Goal: Complete application form

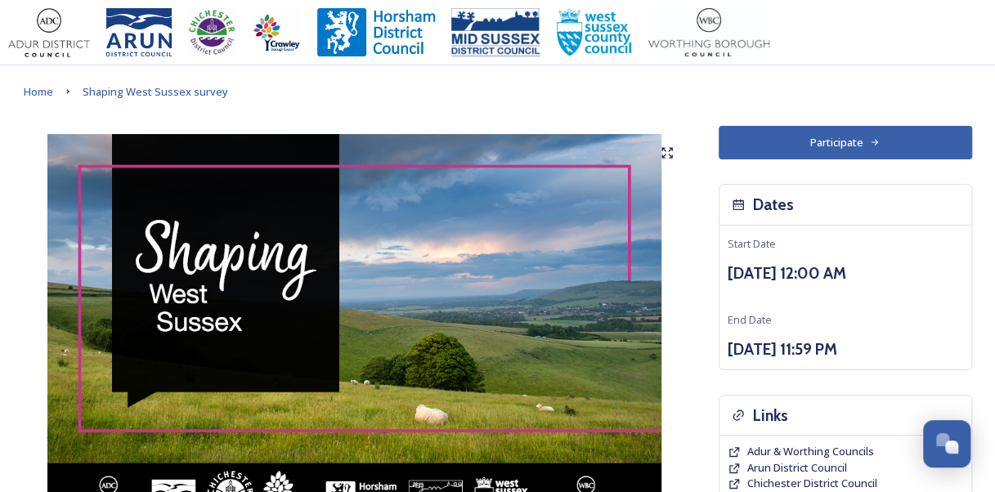
click at [825, 145] on button "Participate" at bounding box center [844, 143] width 253 height 34
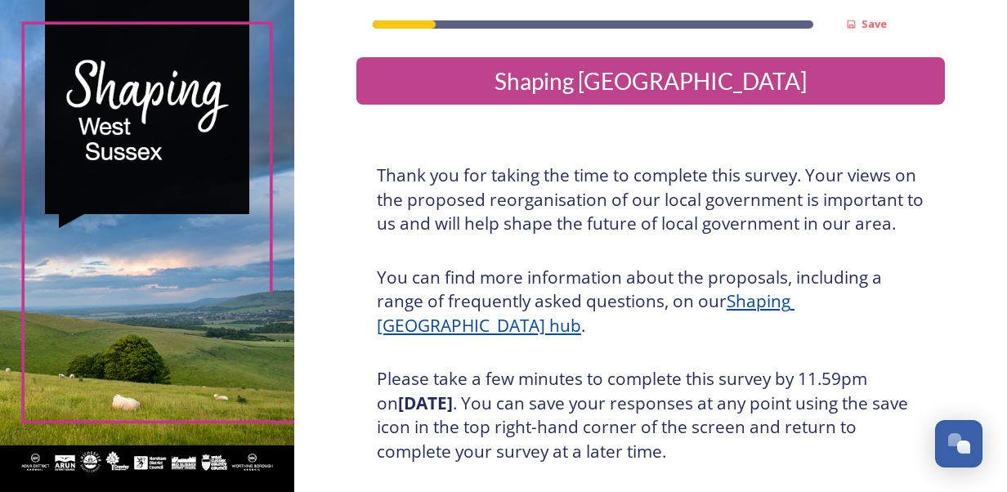
scroll to position [293, 0]
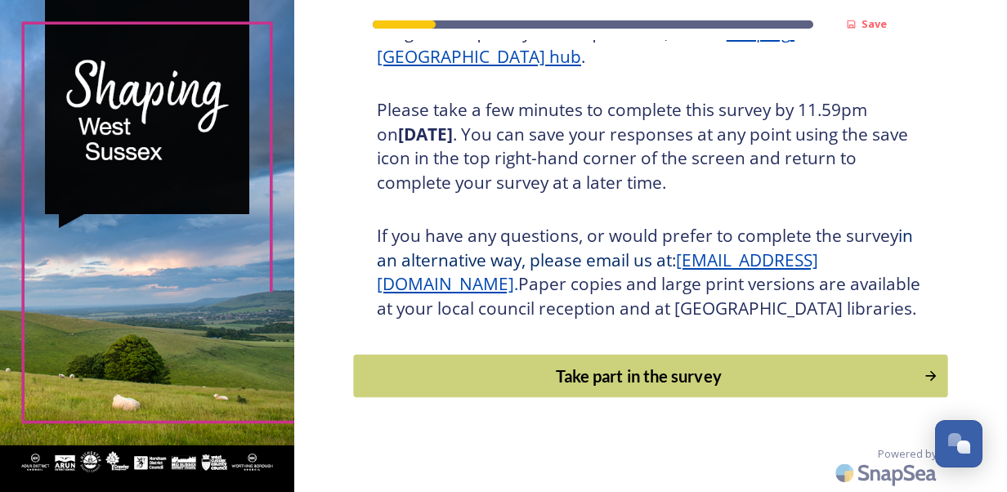
click at [766, 360] on button "Take part in the survey" at bounding box center [650, 376] width 594 height 43
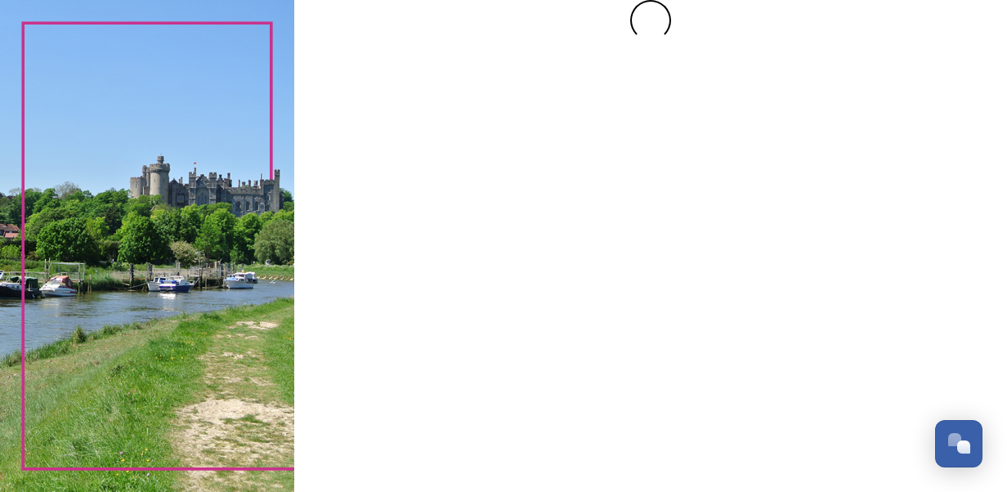
scroll to position [0, 0]
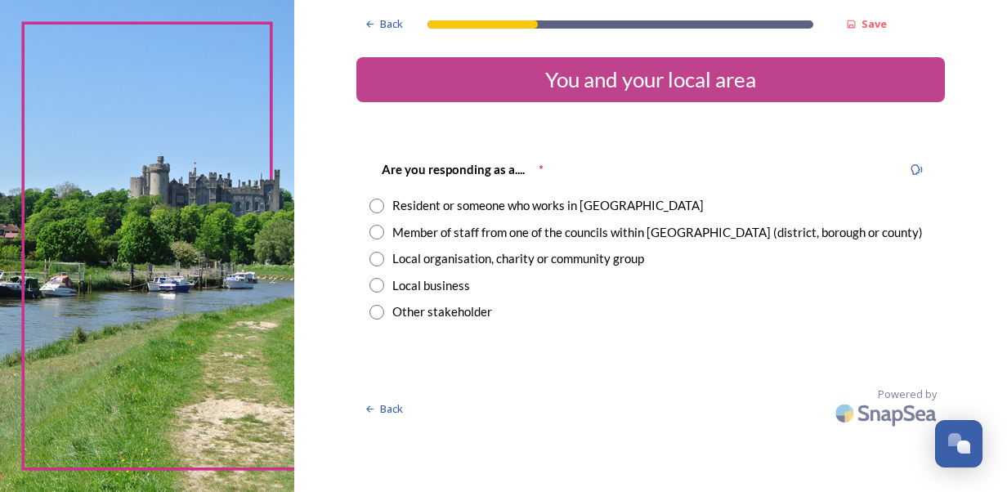
click at [378, 204] on input "radio" at bounding box center [376, 206] width 15 height 15
radio input "true"
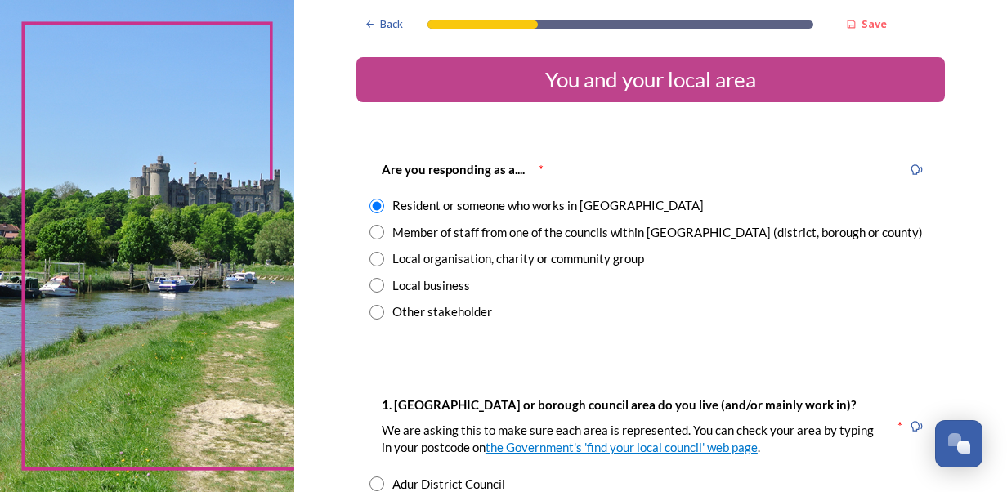
click at [369, 229] on input "radio" at bounding box center [376, 232] width 15 height 15
radio input "true"
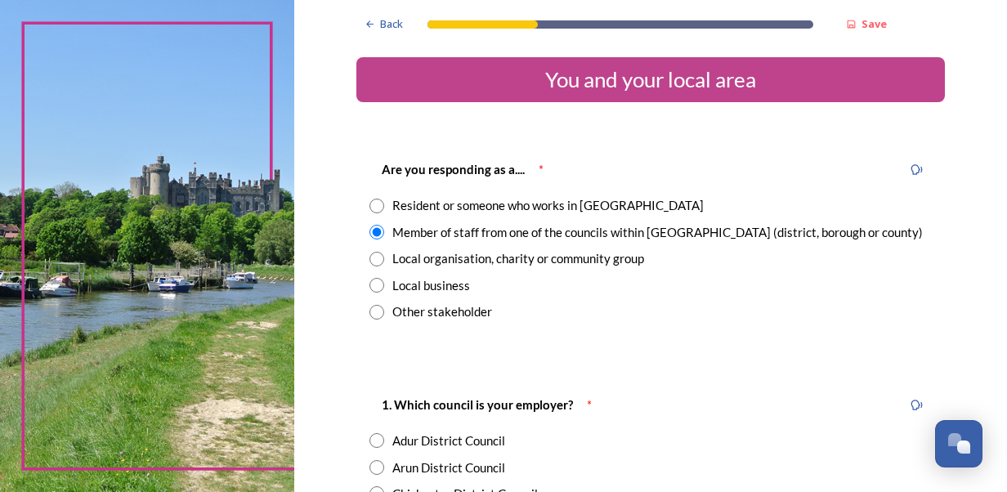
click at [371, 202] on input "radio" at bounding box center [376, 206] width 15 height 15
radio input "true"
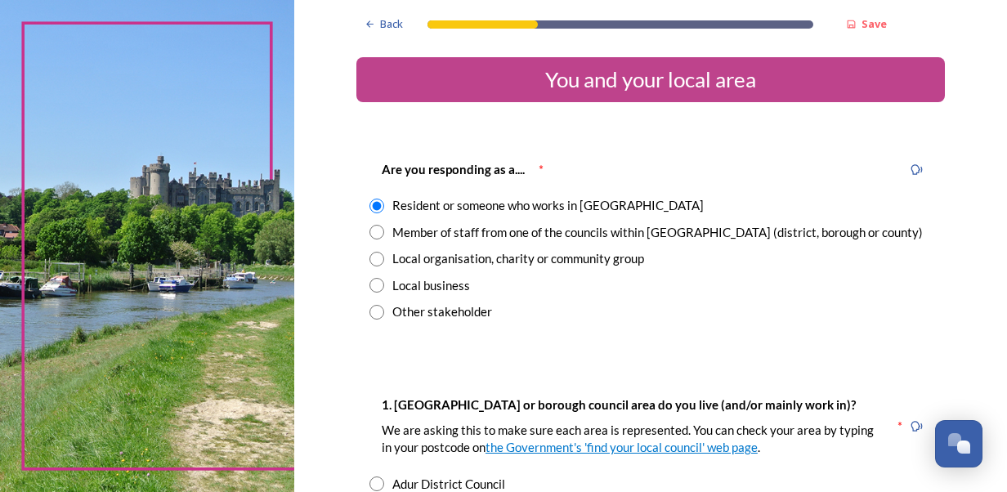
scroll to position [430, 0]
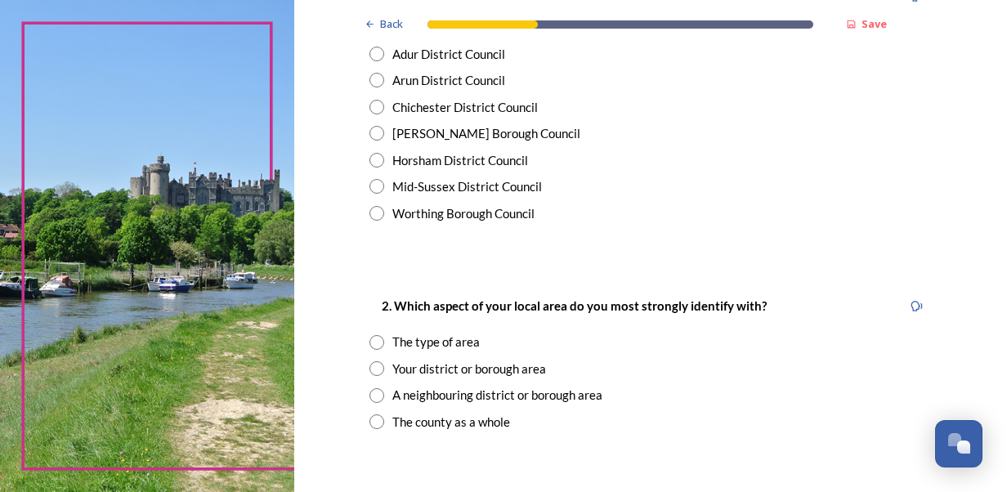
click at [376, 111] on input "radio" at bounding box center [376, 107] width 15 height 15
radio input "true"
click at [369, 418] on input "radio" at bounding box center [376, 421] width 15 height 15
radio input "true"
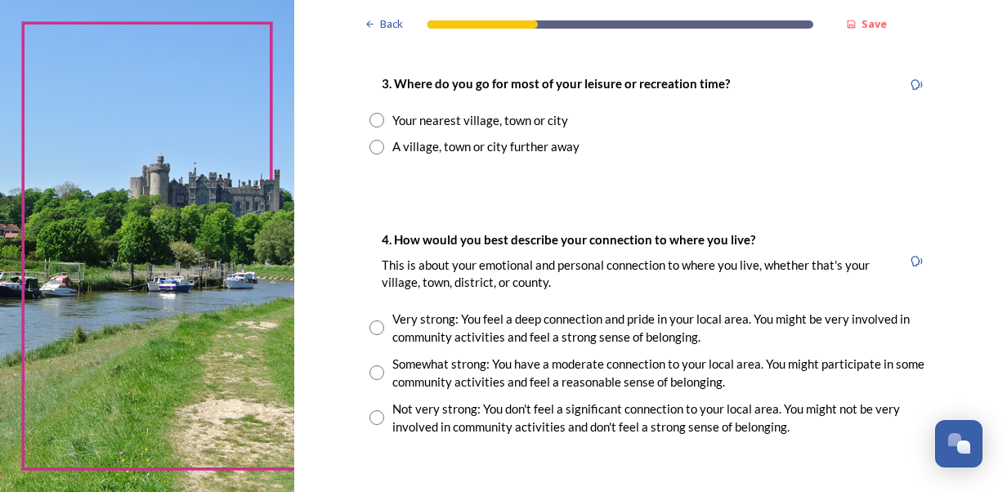
click at [369, 122] on input "radio" at bounding box center [376, 120] width 15 height 15
radio input "true"
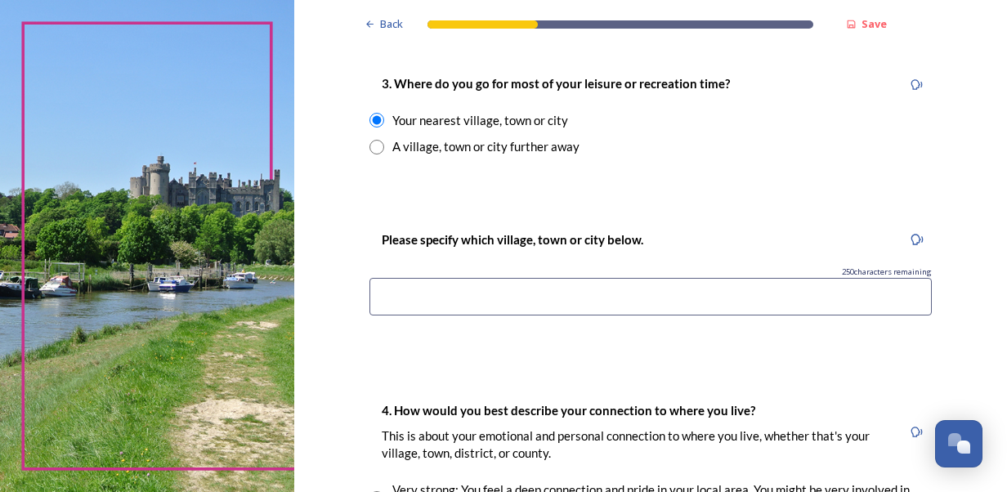
click at [376, 146] on input "radio" at bounding box center [376, 147] width 15 height 15
radio input "true"
click at [537, 296] on input at bounding box center [650, 297] width 562 height 38
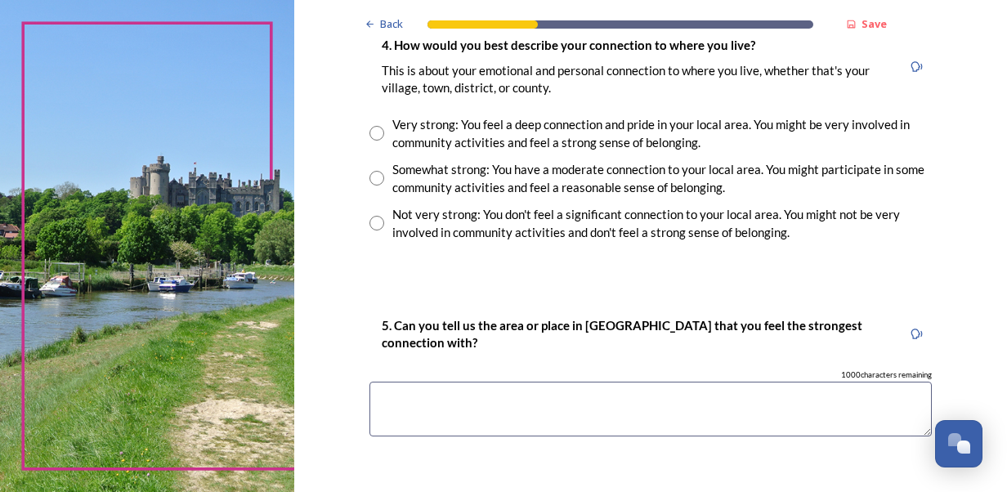
scroll to position [1193, 0]
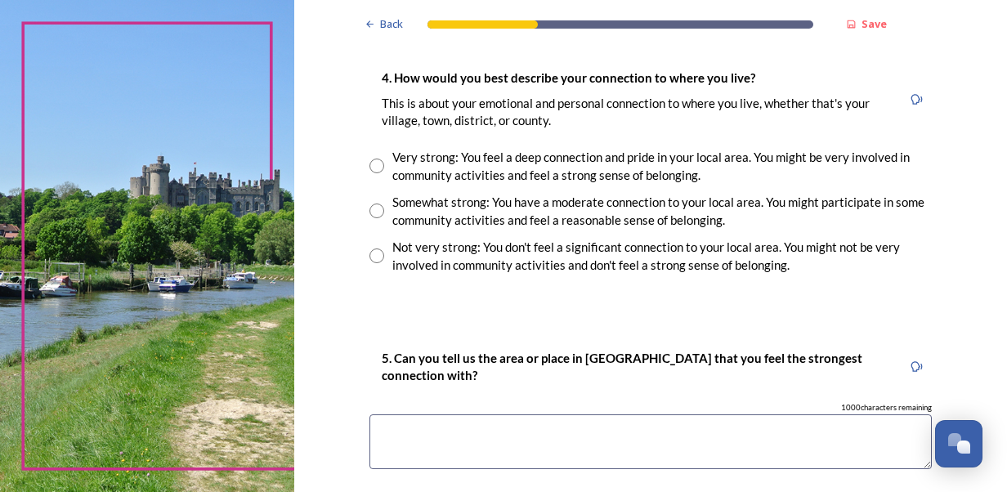
click at [371, 211] on input "radio" at bounding box center [376, 210] width 15 height 15
radio input "true"
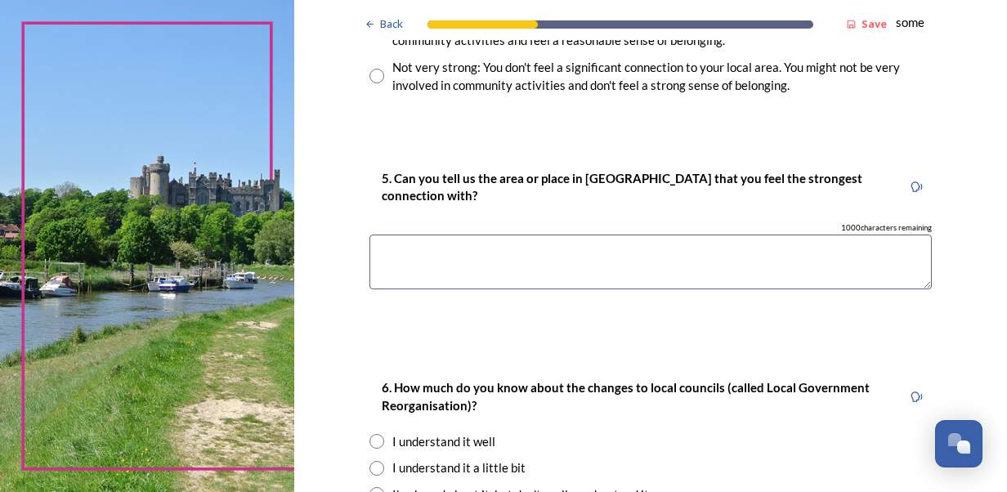
scroll to position [1389, 0]
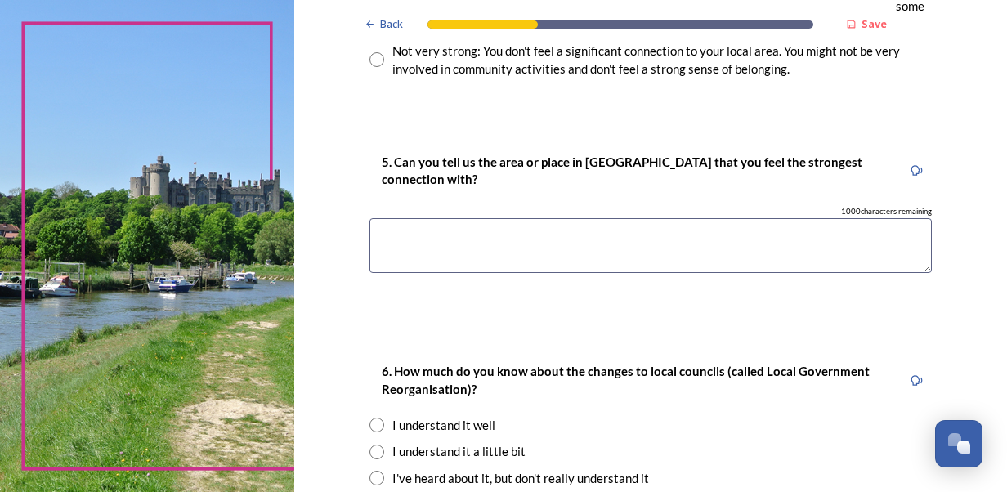
click at [521, 234] on textarea at bounding box center [650, 245] width 562 height 55
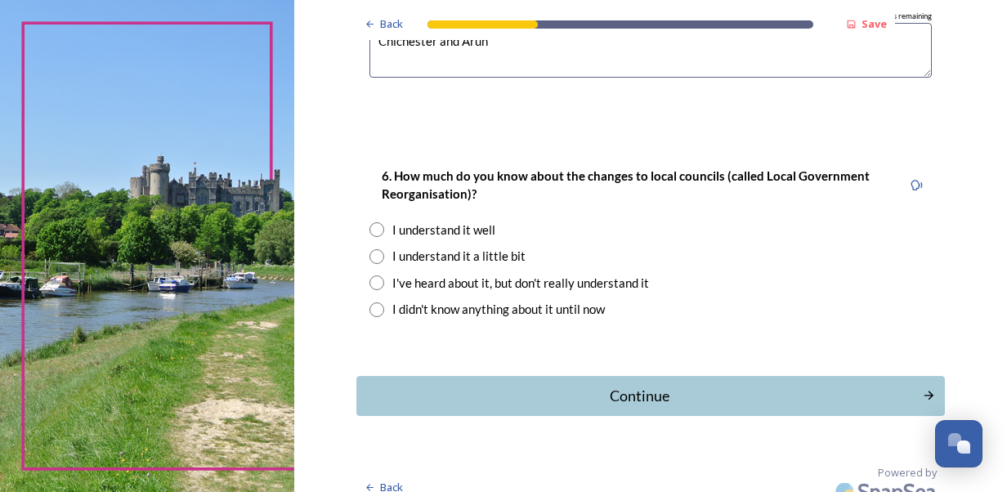
scroll to position [1585, 0]
type textarea "Chichester and Arun"
click at [440, 253] on div "I understand it a little bit" at bounding box center [458, 255] width 133 height 19
radio input "true"
click at [549, 392] on div "Continue" at bounding box center [638, 395] width 553 height 22
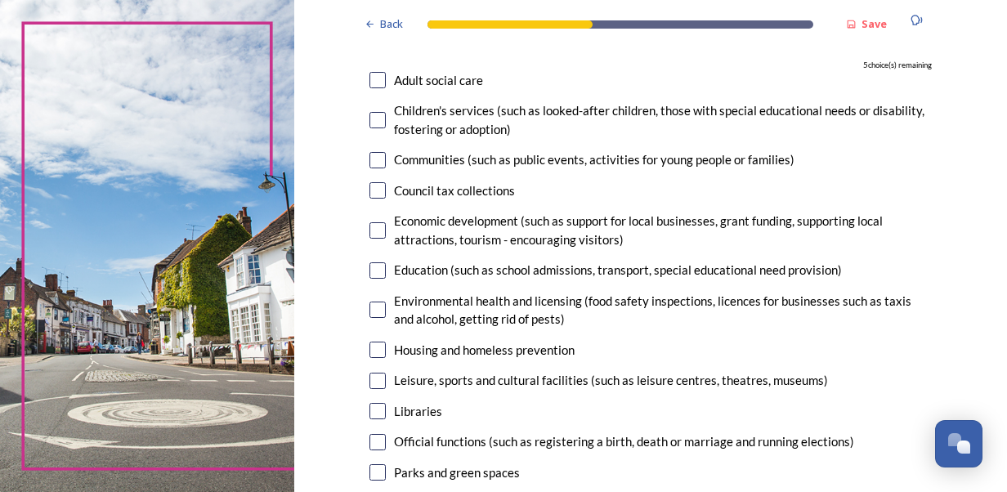
scroll to position [163, 0]
click at [374, 188] on input "checkbox" at bounding box center [377, 189] width 16 height 16
checkbox input "true"
click at [376, 226] on input "checkbox" at bounding box center [377, 229] width 16 height 16
checkbox input "true"
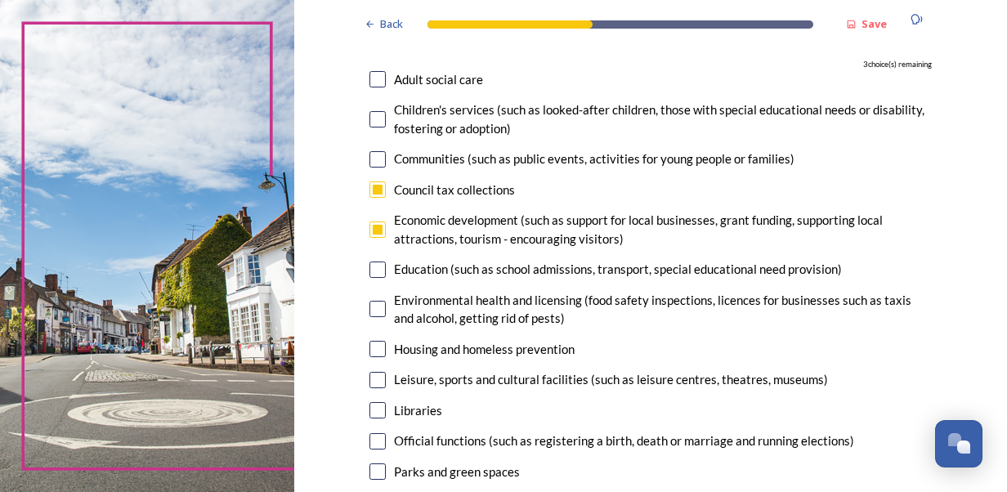
click at [374, 312] on input "checkbox" at bounding box center [377, 309] width 16 height 16
checkbox input "true"
click at [374, 352] on input "checkbox" at bounding box center [377, 349] width 16 height 16
checkbox input "true"
click at [377, 381] on input "checkbox" at bounding box center [377, 380] width 16 height 16
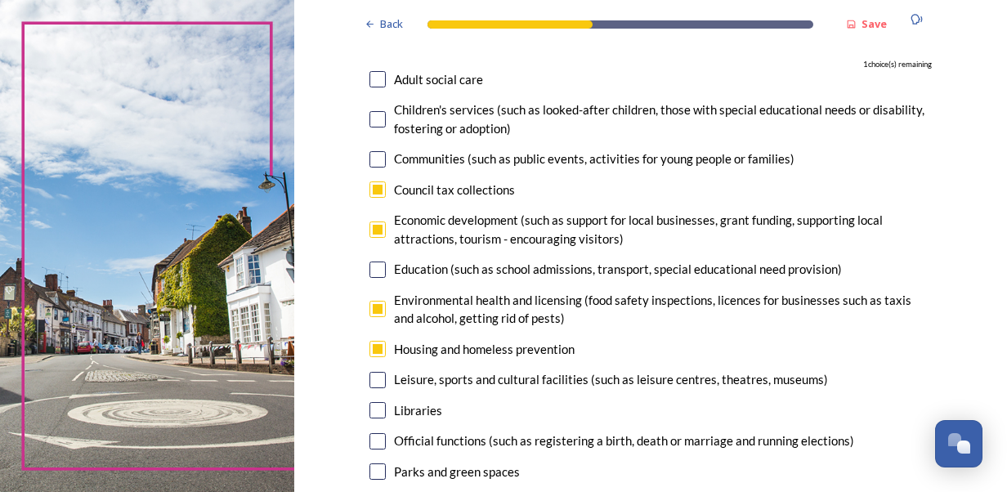
checkbox input "true"
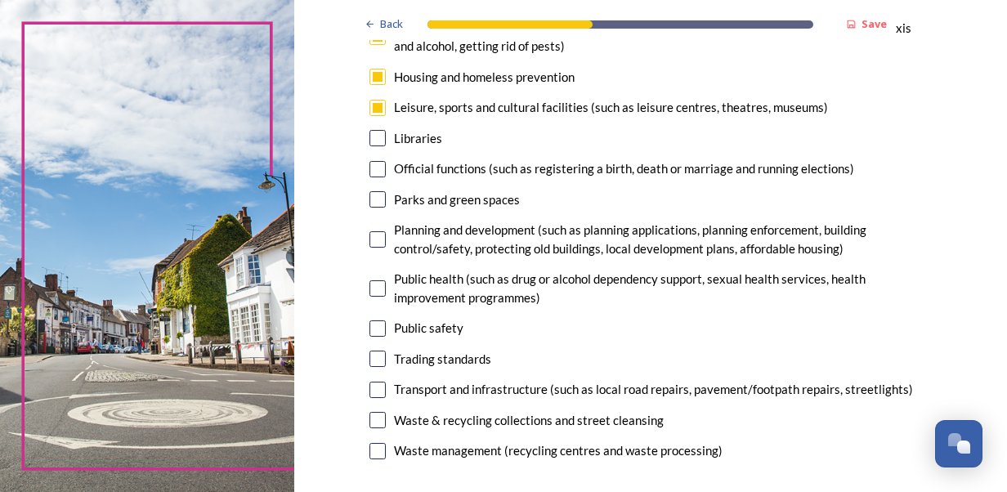
scroll to position [458, 0]
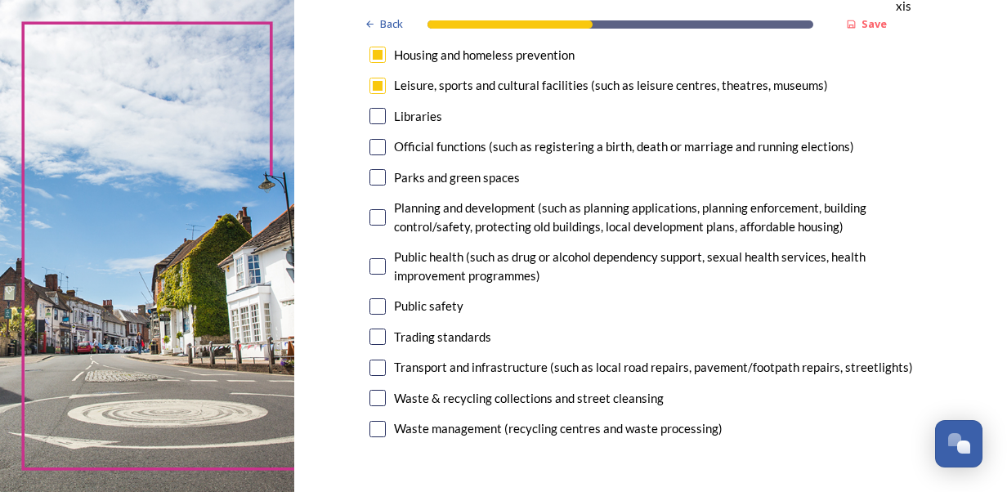
click at [370, 369] on input "checkbox" at bounding box center [377, 368] width 16 height 16
checkbox input "false"
click at [369, 84] on input "checkbox" at bounding box center [377, 86] width 16 height 16
checkbox input "false"
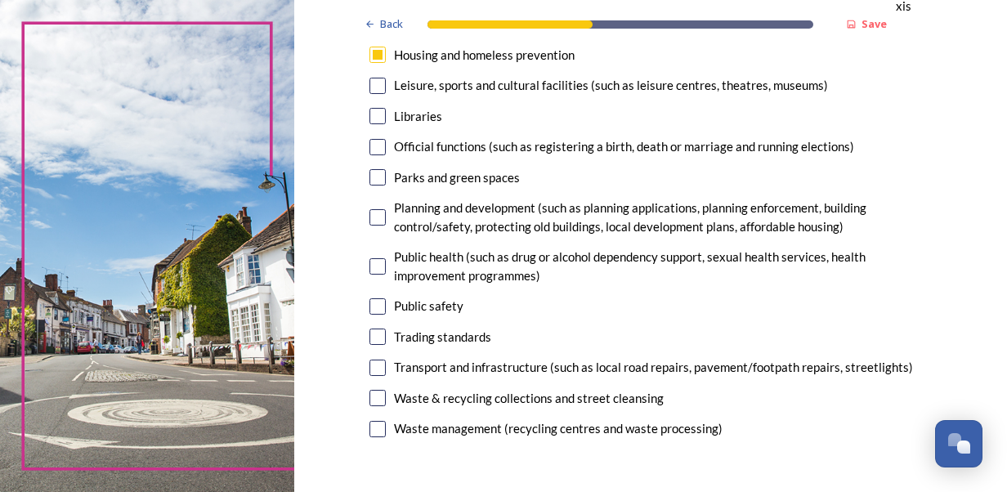
click at [373, 368] on input "checkbox" at bounding box center [377, 368] width 16 height 16
checkbox input "true"
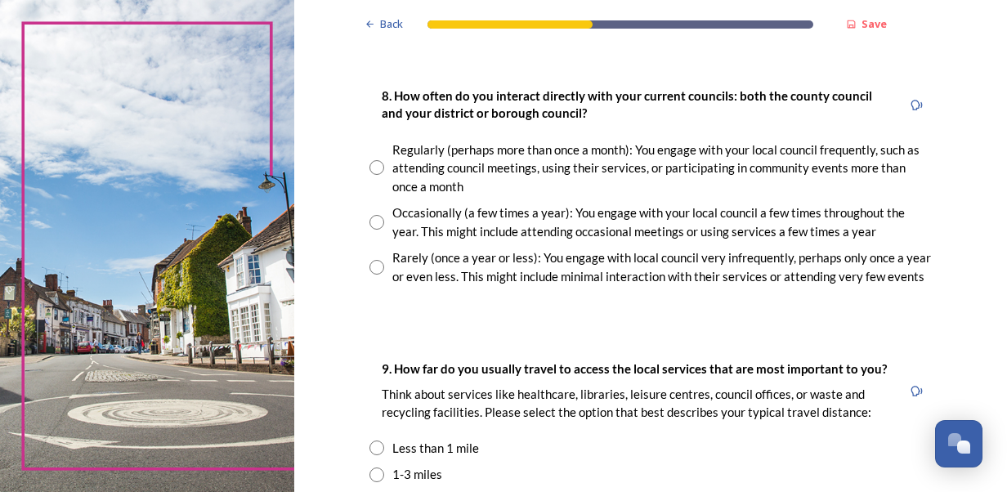
click at [369, 168] on input "radio" at bounding box center [376, 167] width 15 height 15
radio input "true"
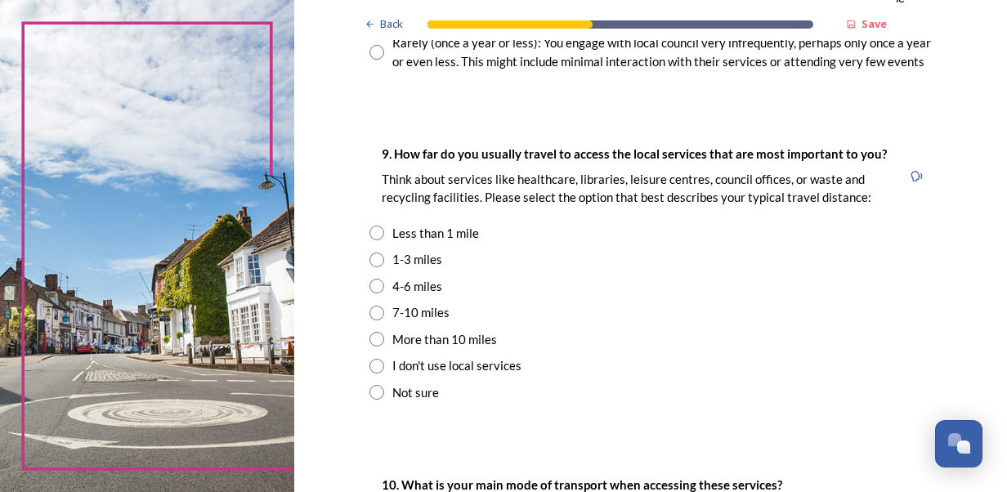
scroll to position [1116, 0]
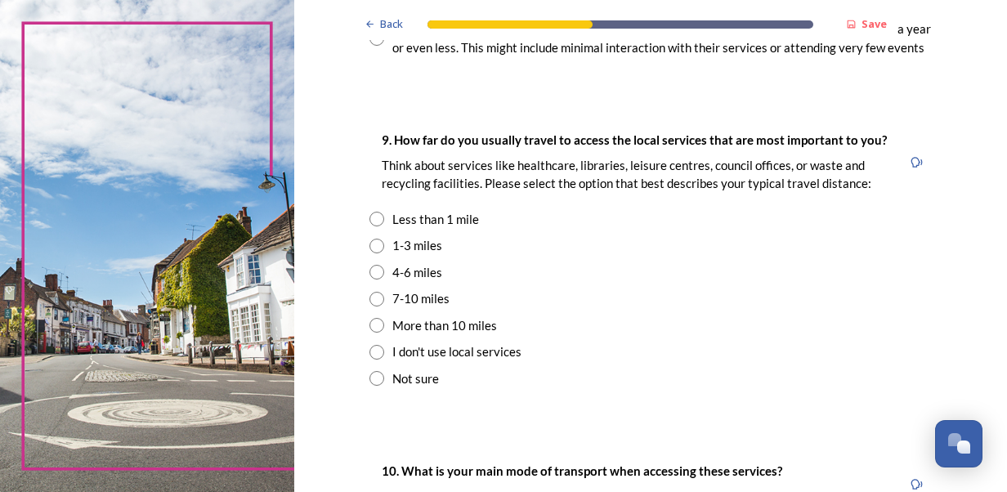
click at [373, 244] on input "radio" at bounding box center [376, 246] width 15 height 15
radio input "true"
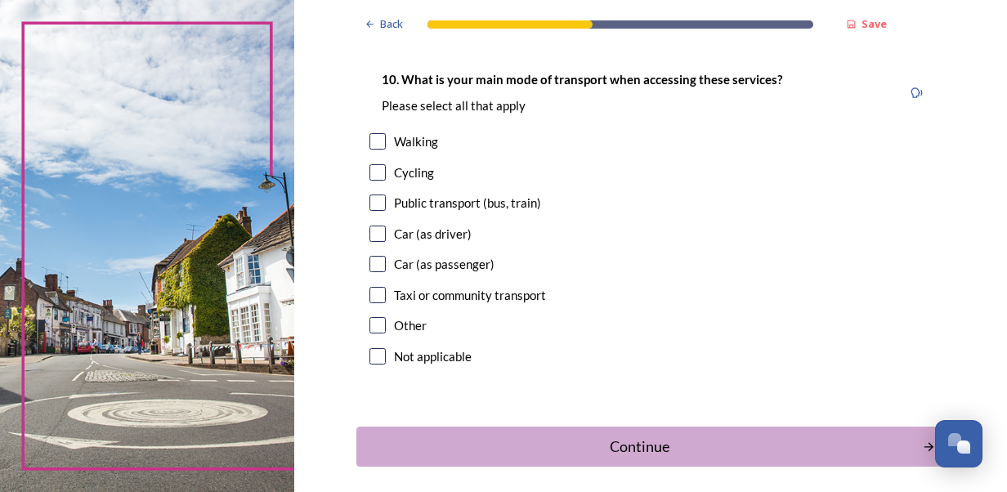
scroll to position [1509, 0]
click at [374, 229] on input "checkbox" at bounding box center [377, 233] width 16 height 16
checkbox input "true"
click at [645, 448] on div "Continue" at bounding box center [638, 446] width 553 height 22
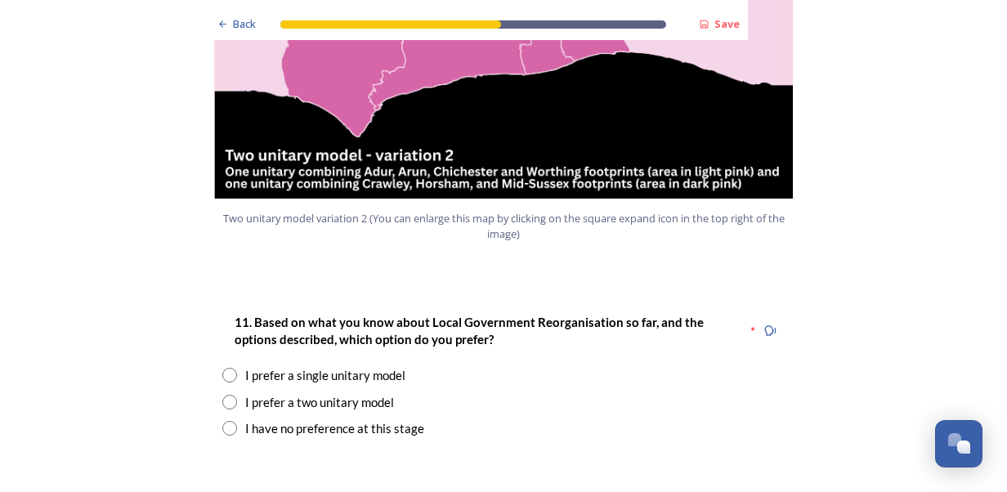
scroll to position [2000, 0]
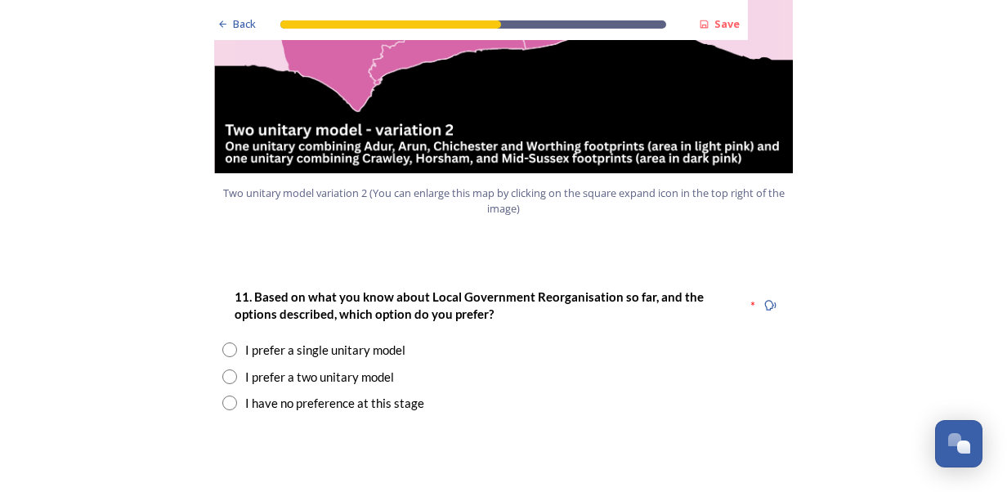
click at [223, 369] on input "radio" at bounding box center [229, 376] width 15 height 15
radio input "true"
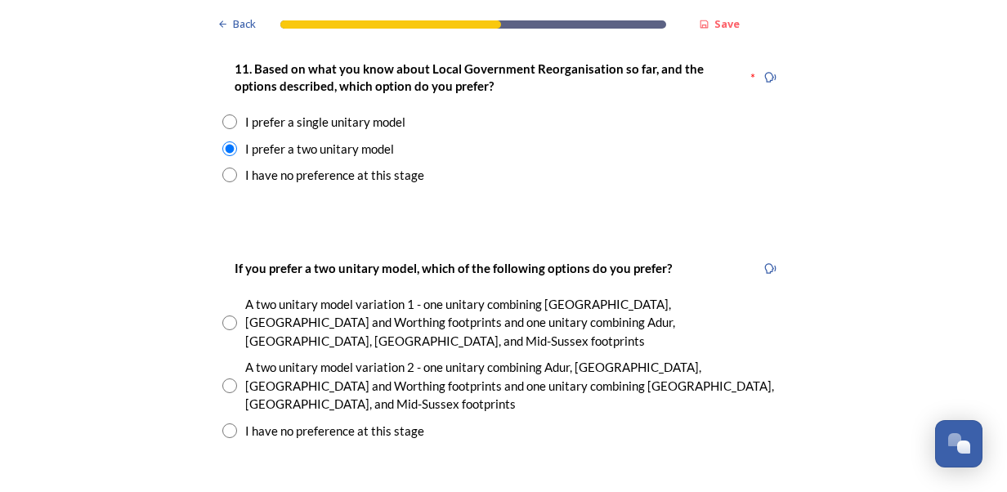
scroll to position [2261, 0]
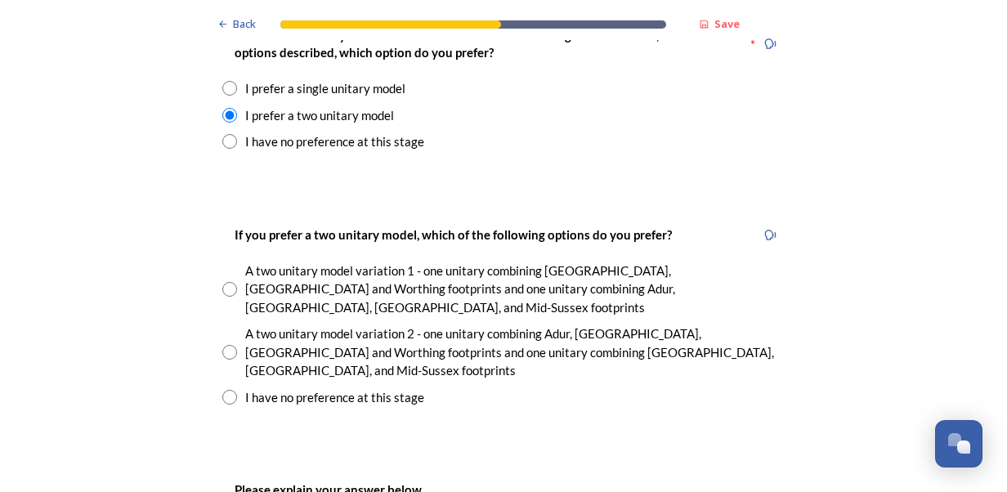
click at [224, 345] on input "radio" at bounding box center [229, 352] width 15 height 15
radio input "true"
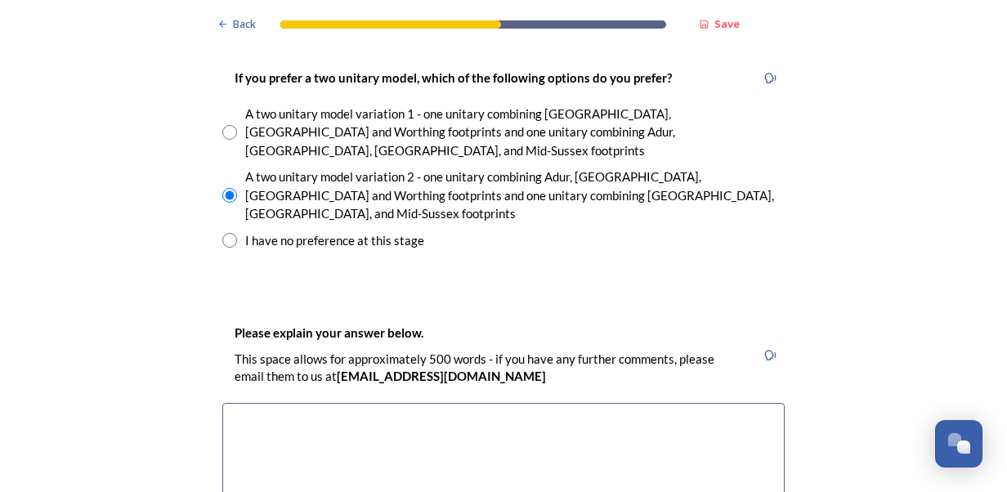
scroll to position [2392, 0]
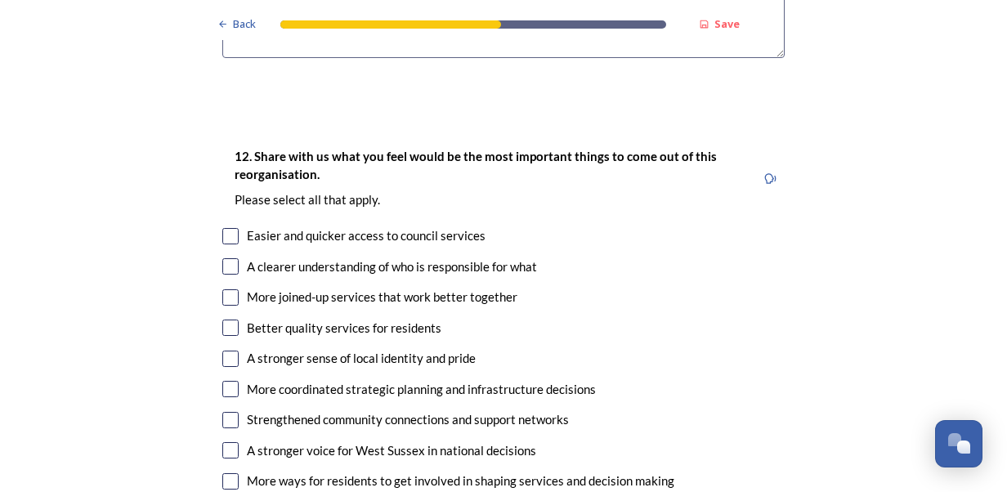
scroll to position [2953, 0]
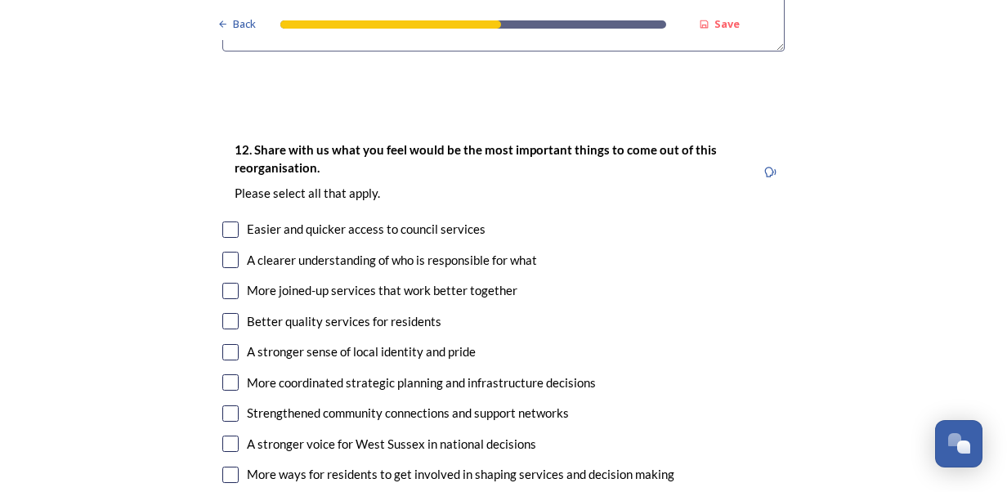
type textarea "The two areas have different characteristics and geographical [DOMAIN_NAME], th…"
click at [222, 221] on input "checkbox" at bounding box center [230, 229] width 16 height 16
checkbox input "true"
click at [229, 252] on input "checkbox" at bounding box center [230, 260] width 16 height 16
checkbox input "true"
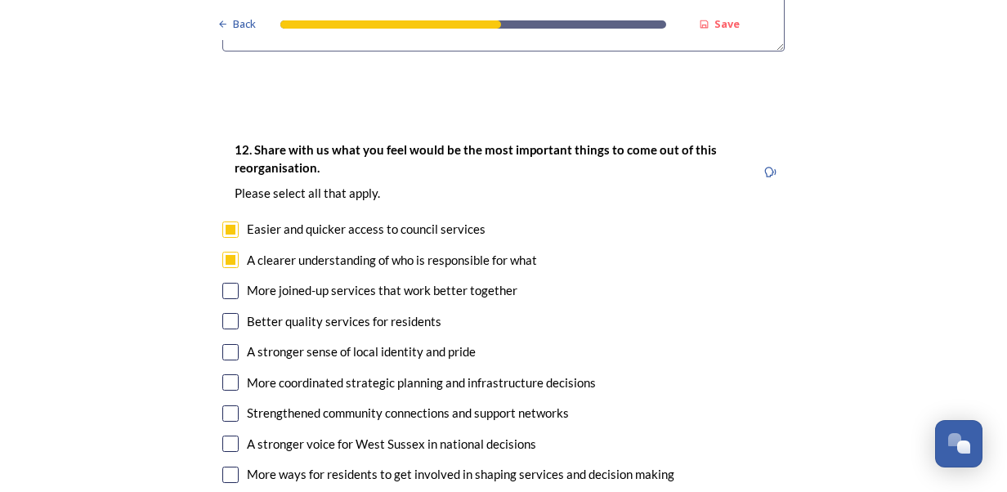
click at [222, 283] on input "checkbox" at bounding box center [230, 291] width 16 height 16
checkbox input "true"
click at [225, 374] on input "checkbox" at bounding box center [230, 382] width 16 height 16
checkbox input "true"
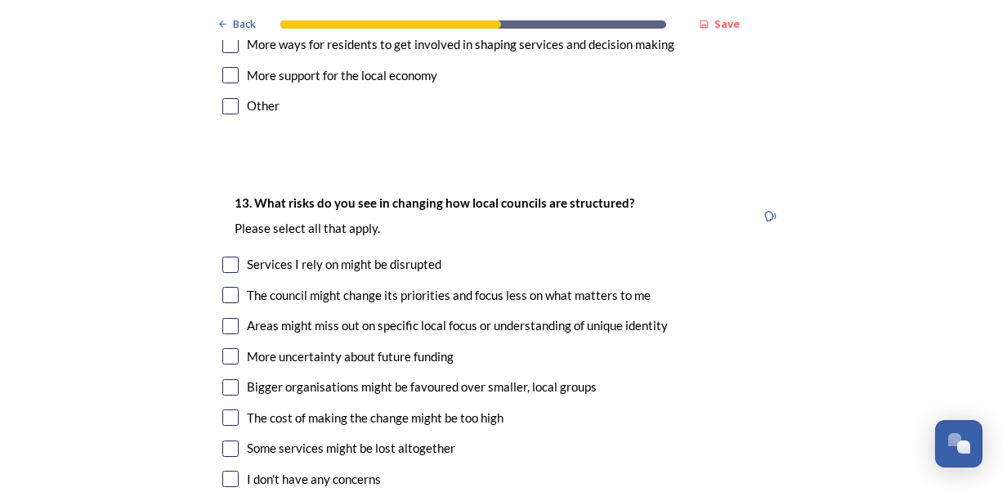
click at [224, 287] on input "checkbox" at bounding box center [230, 295] width 16 height 16
checkbox input "true"
click at [227, 318] on input "checkbox" at bounding box center [230, 326] width 16 height 16
checkbox input "true"
click at [226, 348] on input "checkbox" at bounding box center [230, 356] width 16 height 16
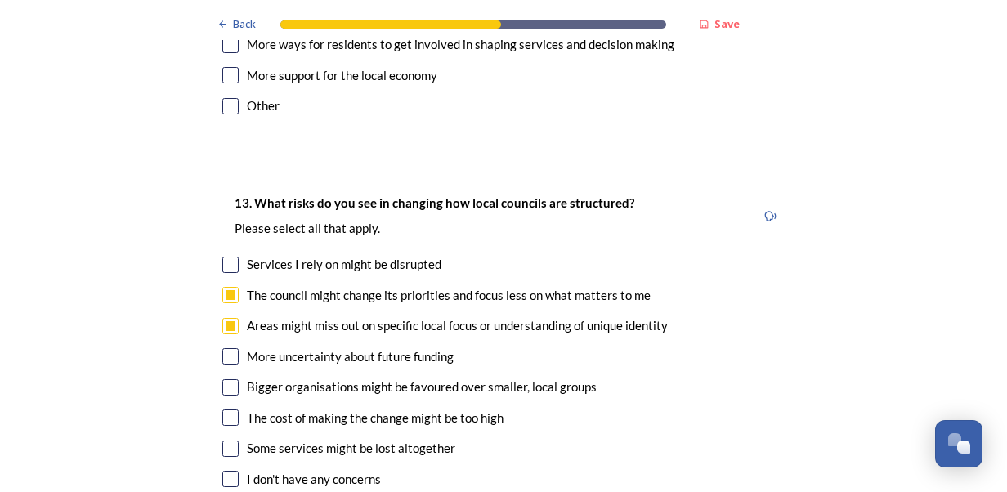
checkbox input "true"
click at [224, 379] on input "checkbox" at bounding box center [230, 387] width 16 height 16
checkbox input "true"
click at [227, 409] on input "checkbox" at bounding box center [230, 417] width 16 height 16
checkbox input "true"
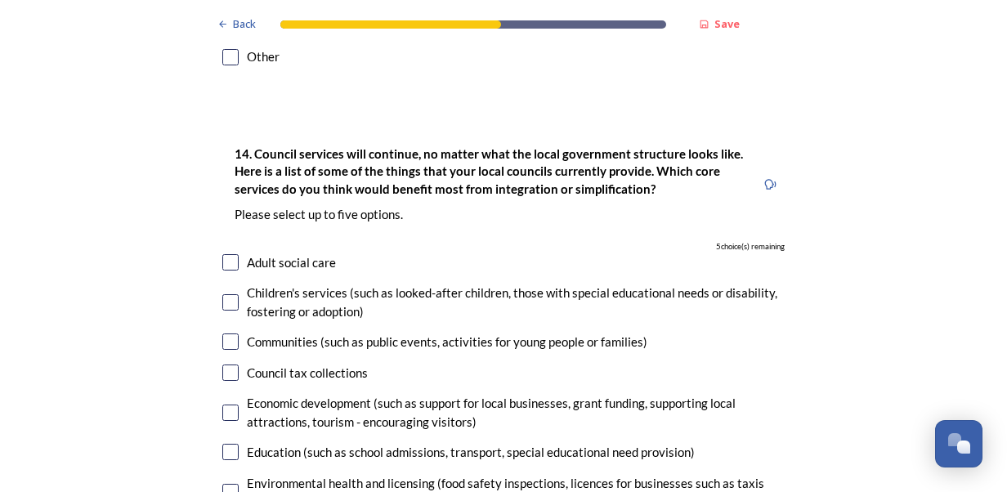
scroll to position [3847, 0]
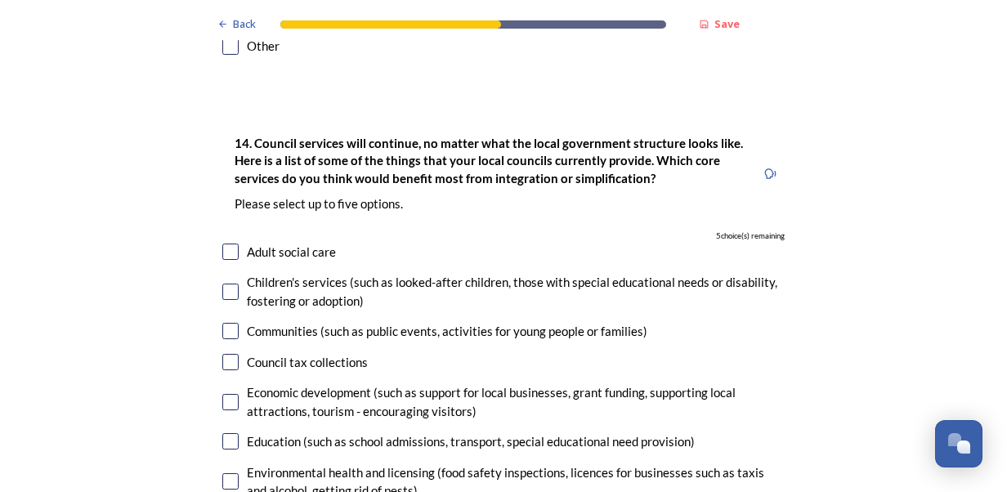
click at [228, 354] on input "checkbox" at bounding box center [230, 362] width 16 height 16
checkbox input "true"
click at [229, 394] on input "checkbox" at bounding box center [230, 402] width 16 height 16
checkbox input "true"
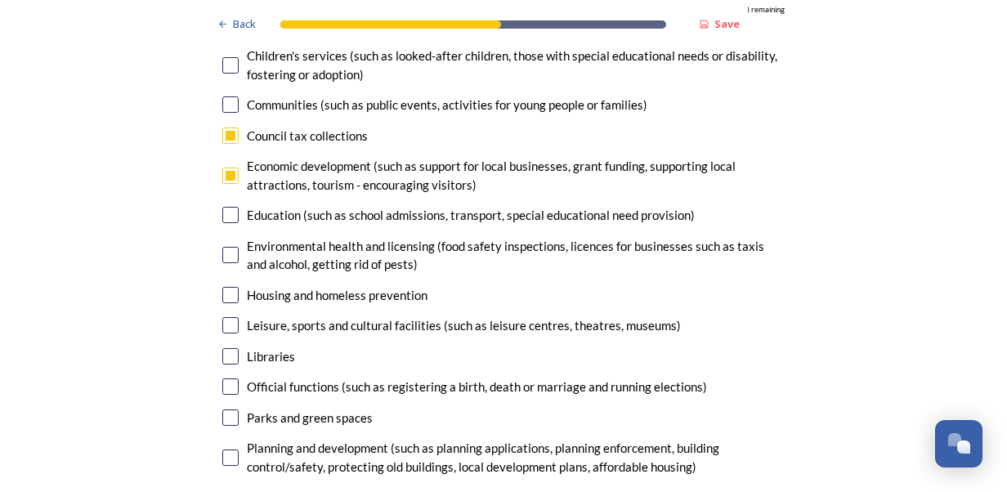
scroll to position [4075, 0]
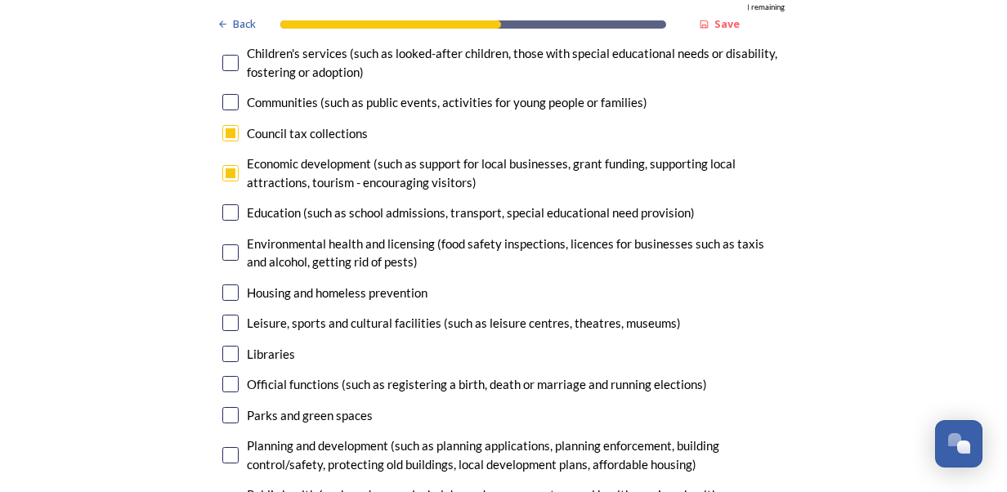
click at [227, 244] on input "checkbox" at bounding box center [230, 252] width 16 height 16
checkbox input "true"
click at [222, 284] on input "checkbox" at bounding box center [230, 292] width 16 height 16
checkbox input "true"
click at [228, 447] on input "checkbox" at bounding box center [230, 455] width 16 height 16
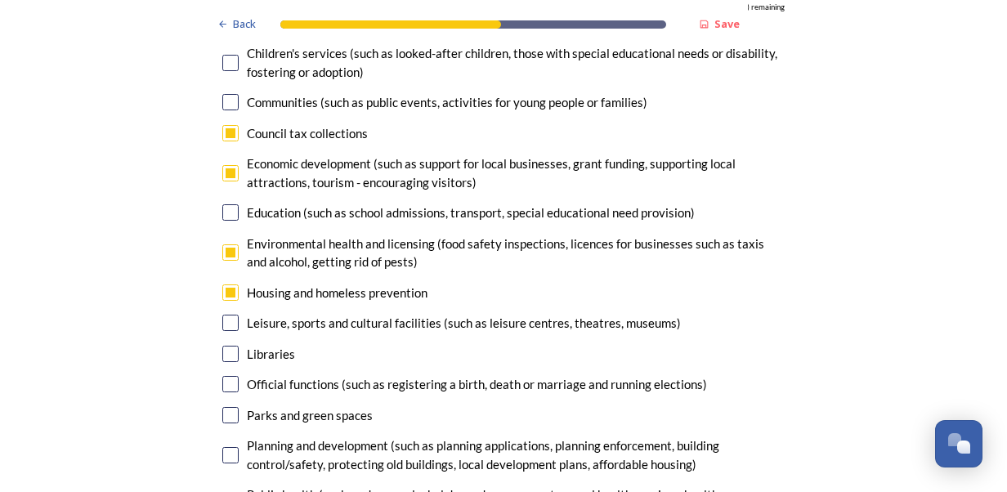
checkbox input "true"
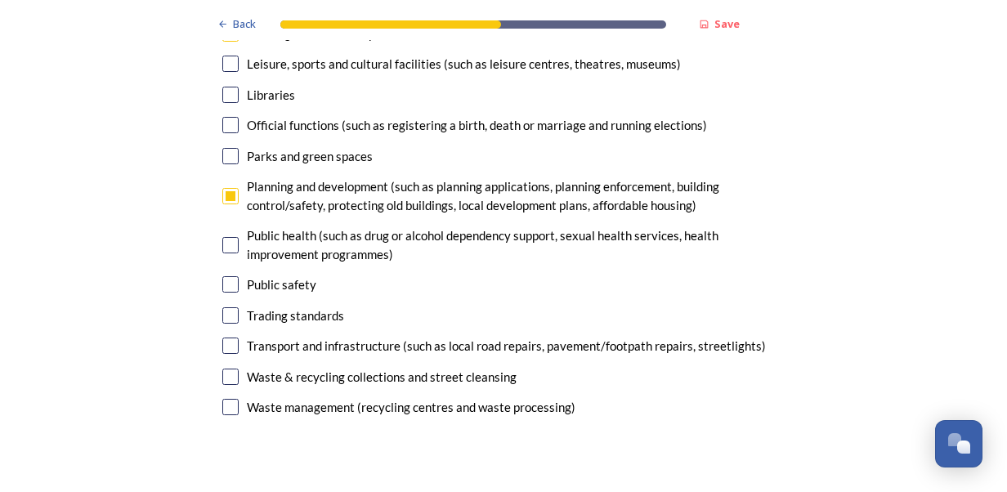
scroll to position [4337, 0]
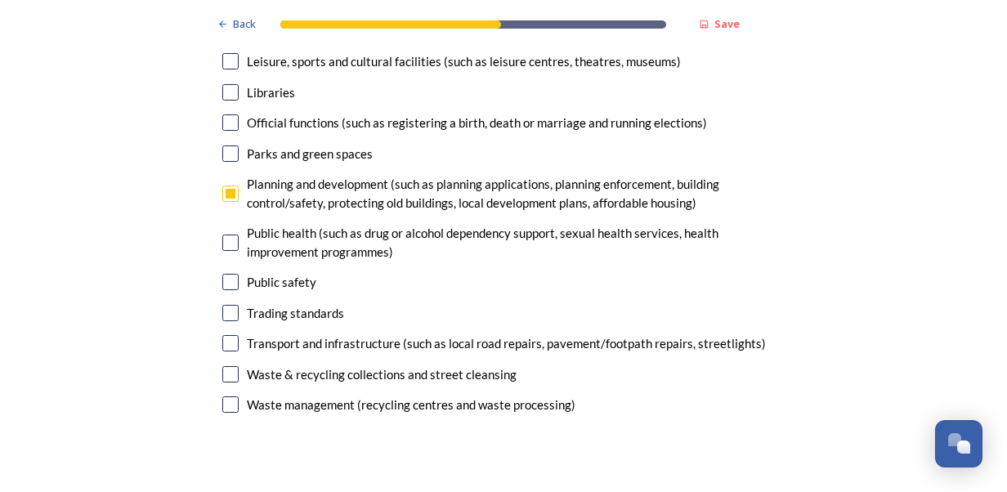
click at [226, 305] on input "checkbox" at bounding box center [230, 313] width 16 height 16
checkbox input "false"
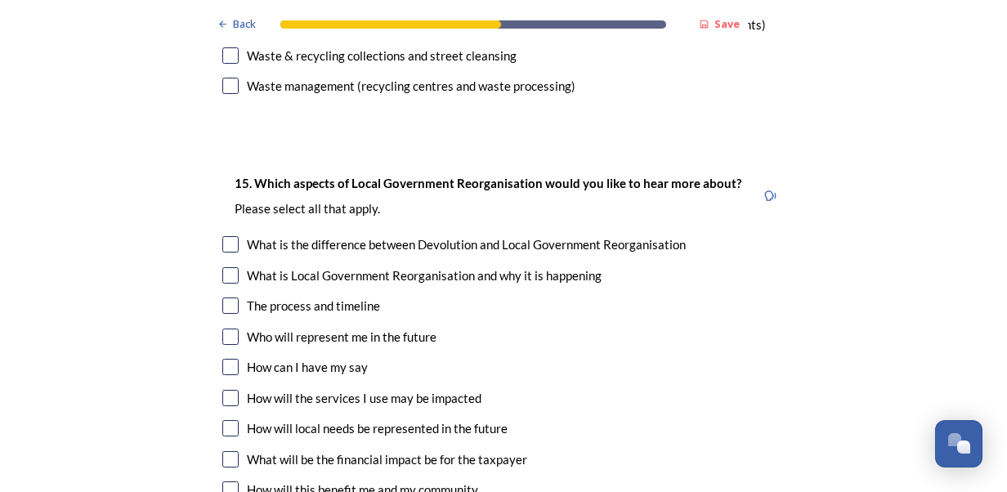
scroll to position [4664, 0]
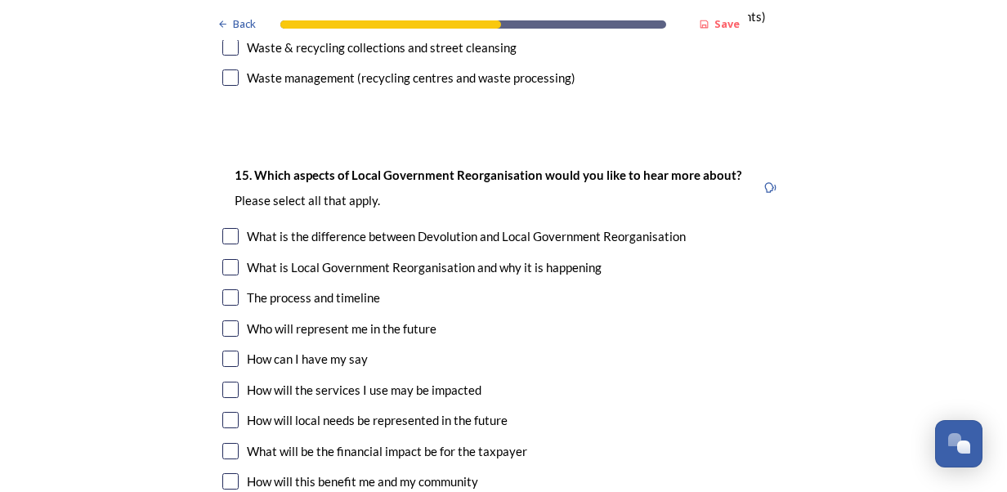
click at [230, 228] on input "checkbox" at bounding box center [230, 236] width 16 height 16
checkbox input "true"
click at [227, 289] on input "checkbox" at bounding box center [230, 297] width 16 height 16
checkbox input "true"
click at [225, 320] on input "checkbox" at bounding box center [230, 328] width 16 height 16
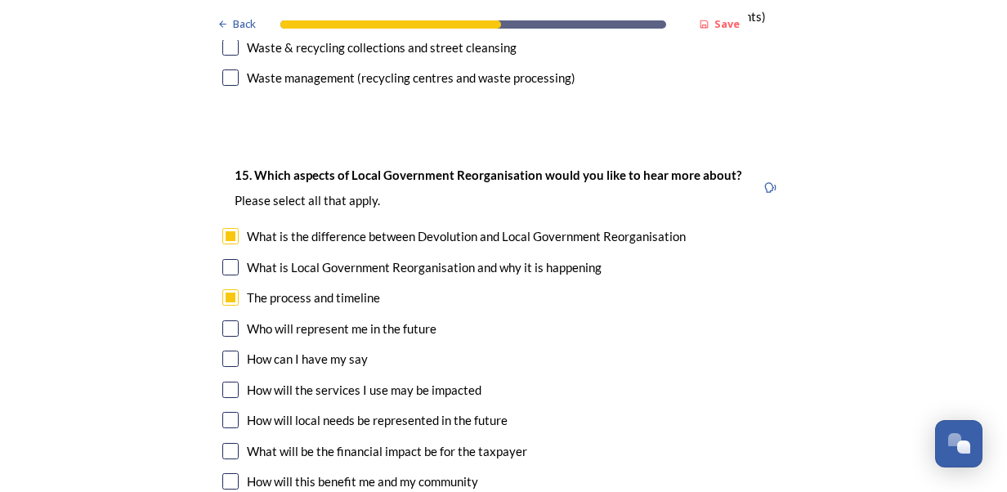
checkbox input "true"
click at [230, 443] on input "checkbox" at bounding box center [230, 451] width 16 height 16
checkbox input "true"
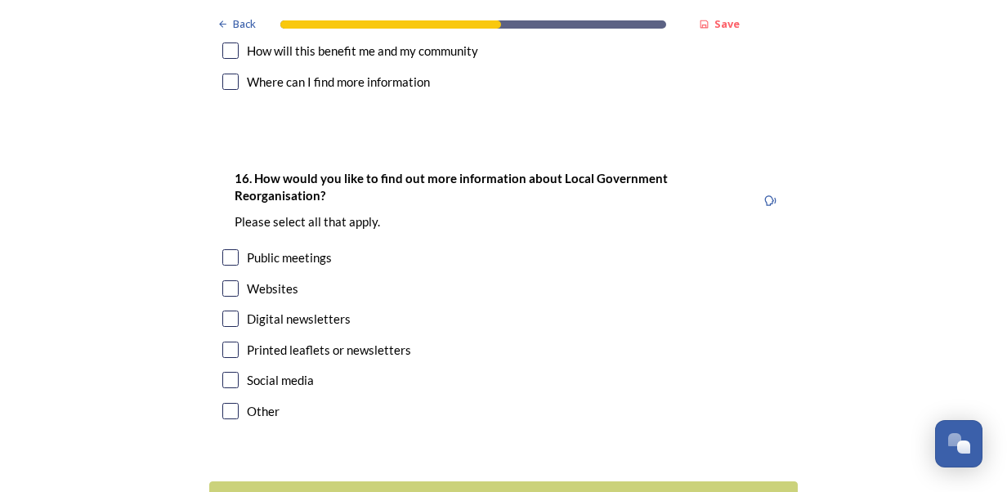
click at [222, 280] on input "checkbox" at bounding box center [230, 288] width 16 height 16
checkbox input "true"
click at [433, 490] on div "Continue" at bounding box center [492, 501] width 553 height 22
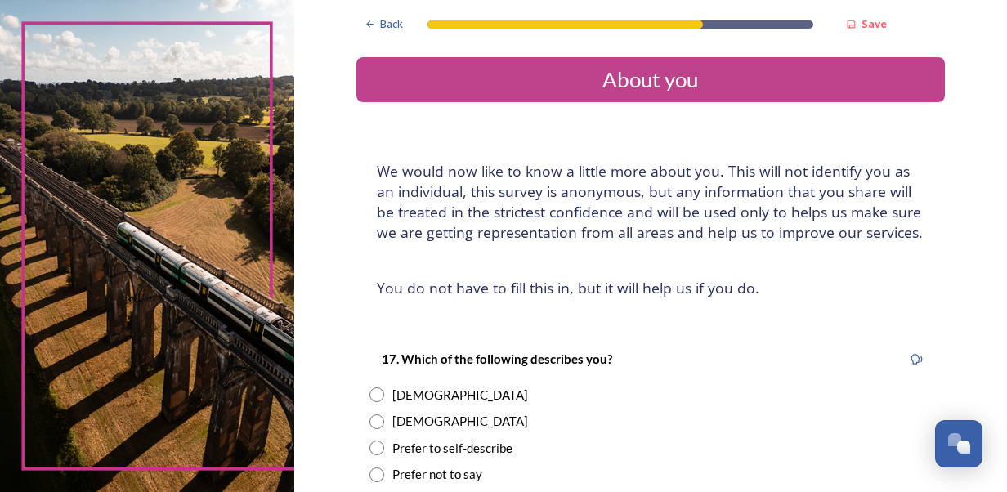
click at [369, 425] on input "radio" at bounding box center [376, 421] width 15 height 15
radio input "true"
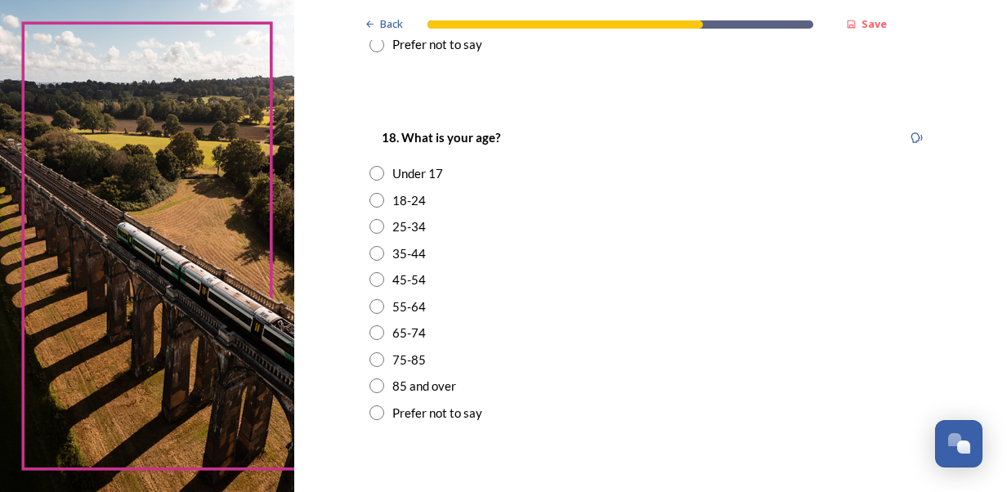
click at [369, 255] on input "radio" at bounding box center [376, 253] width 15 height 15
radio input "true"
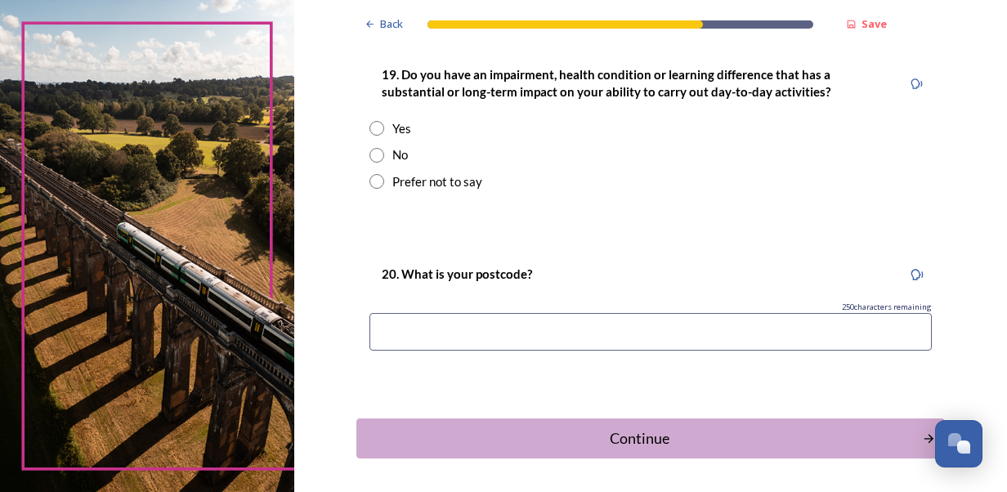
click at [369, 154] on input "radio" at bounding box center [376, 155] width 15 height 15
radio input "true"
click at [583, 336] on input at bounding box center [650, 332] width 562 height 38
type input "po197hd"
click at [549, 432] on div "Continue" at bounding box center [638, 438] width 553 height 22
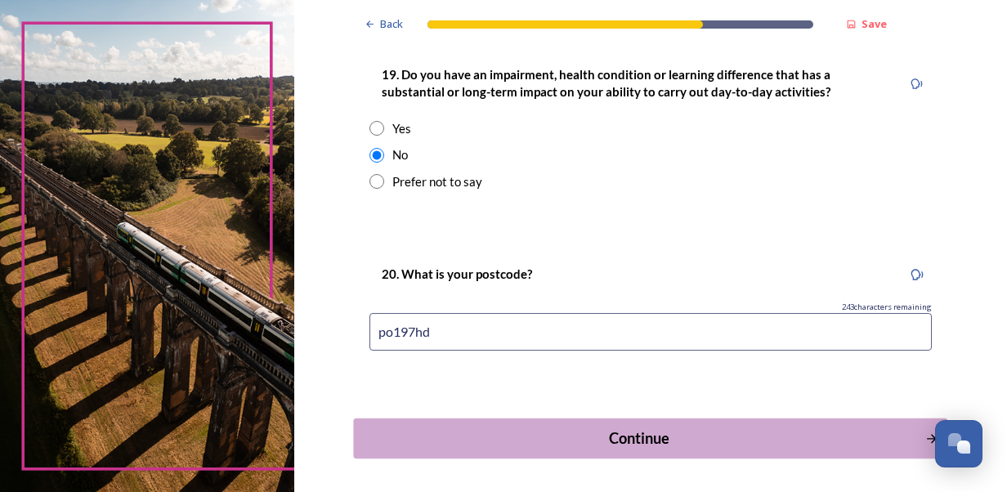
scroll to position [0, 0]
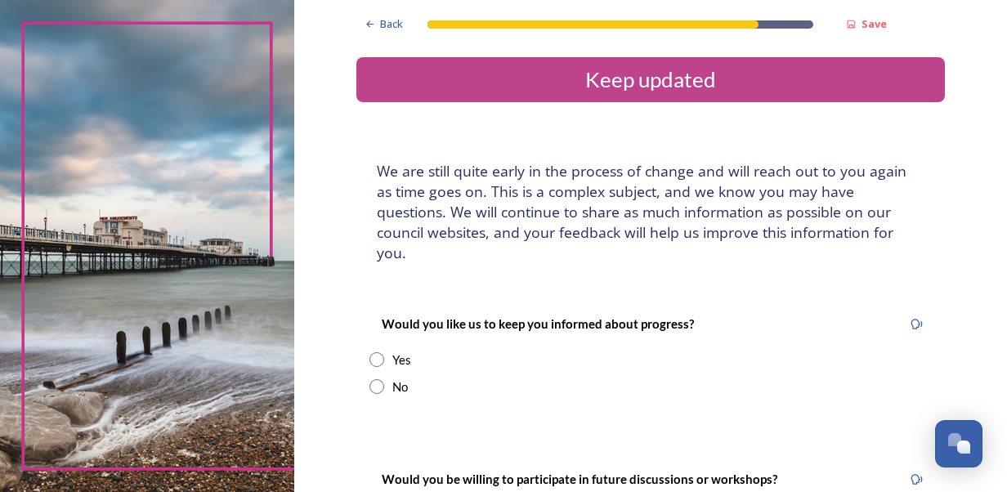
click at [370, 379] on input "radio" at bounding box center [376, 386] width 15 height 15
radio input "true"
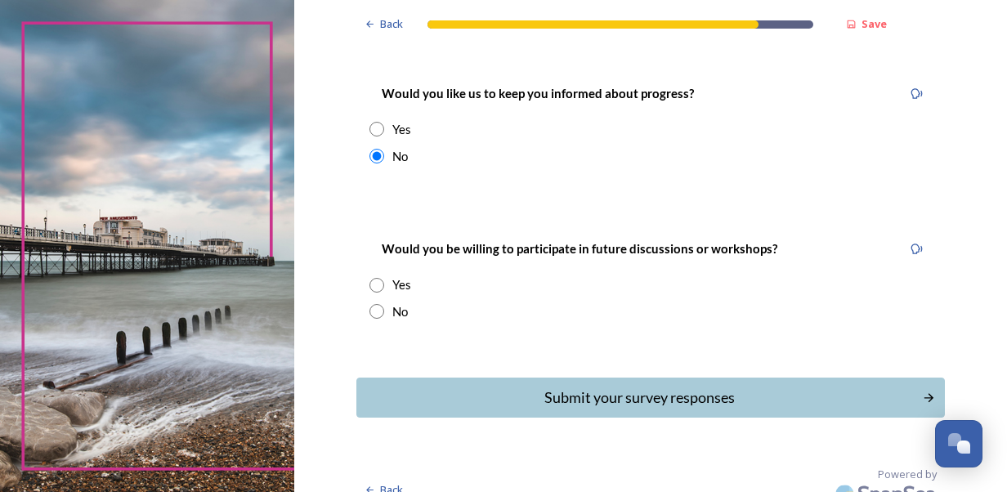
click at [370, 278] on input "radio" at bounding box center [376, 285] width 15 height 15
radio input "true"
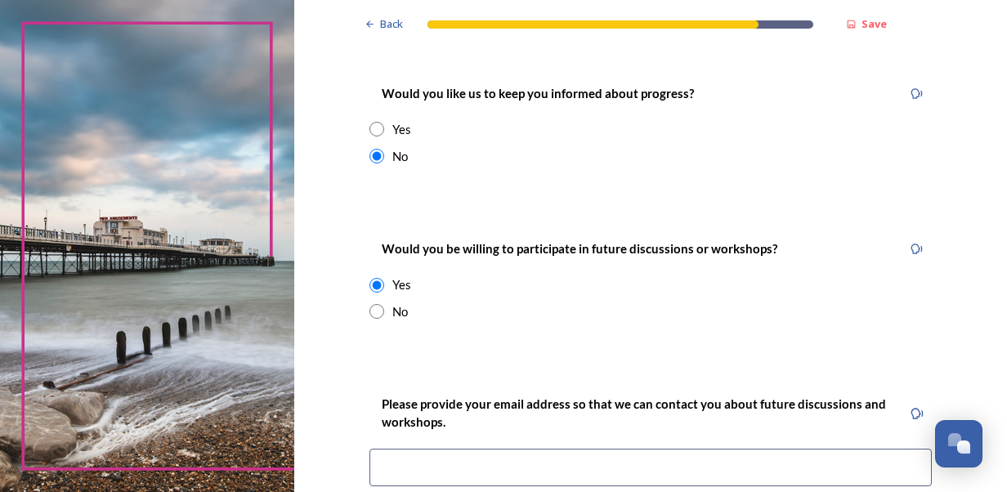
click at [553, 449] on input at bounding box center [650, 468] width 562 height 38
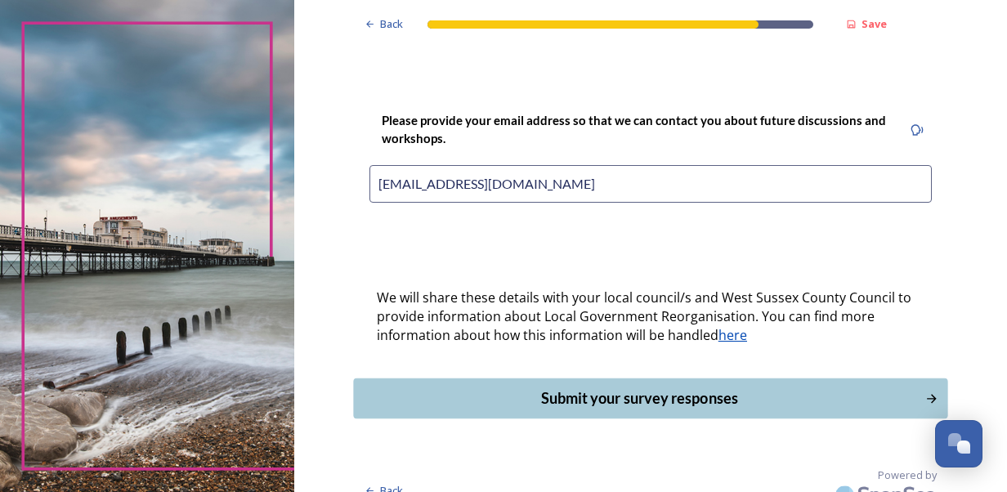
type input "[EMAIL_ADDRESS][DOMAIN_NAME]"
click at [649, 387] on div "Submit your survey responses" at bounding box center [638, 398] width 553 height 22
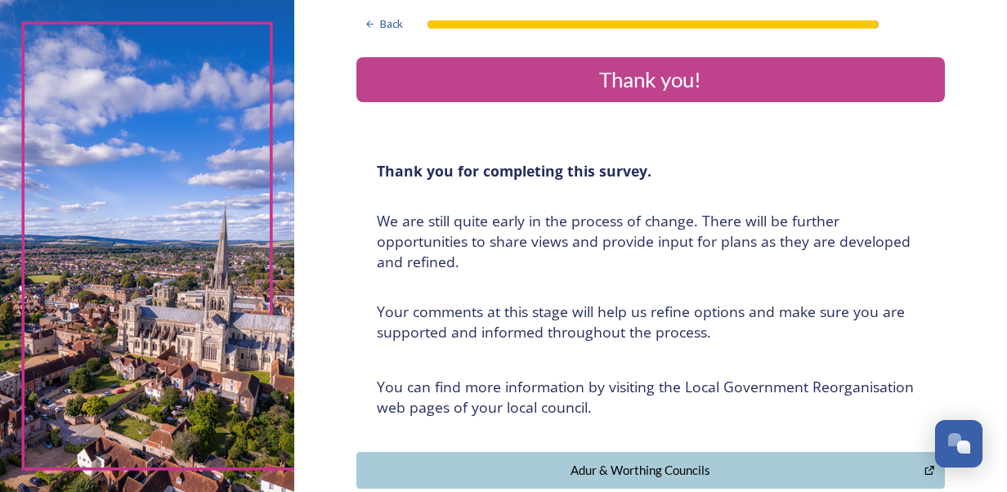
scroll to position [430, 0]
